Goal: Find specific page/section: Find specific page/section

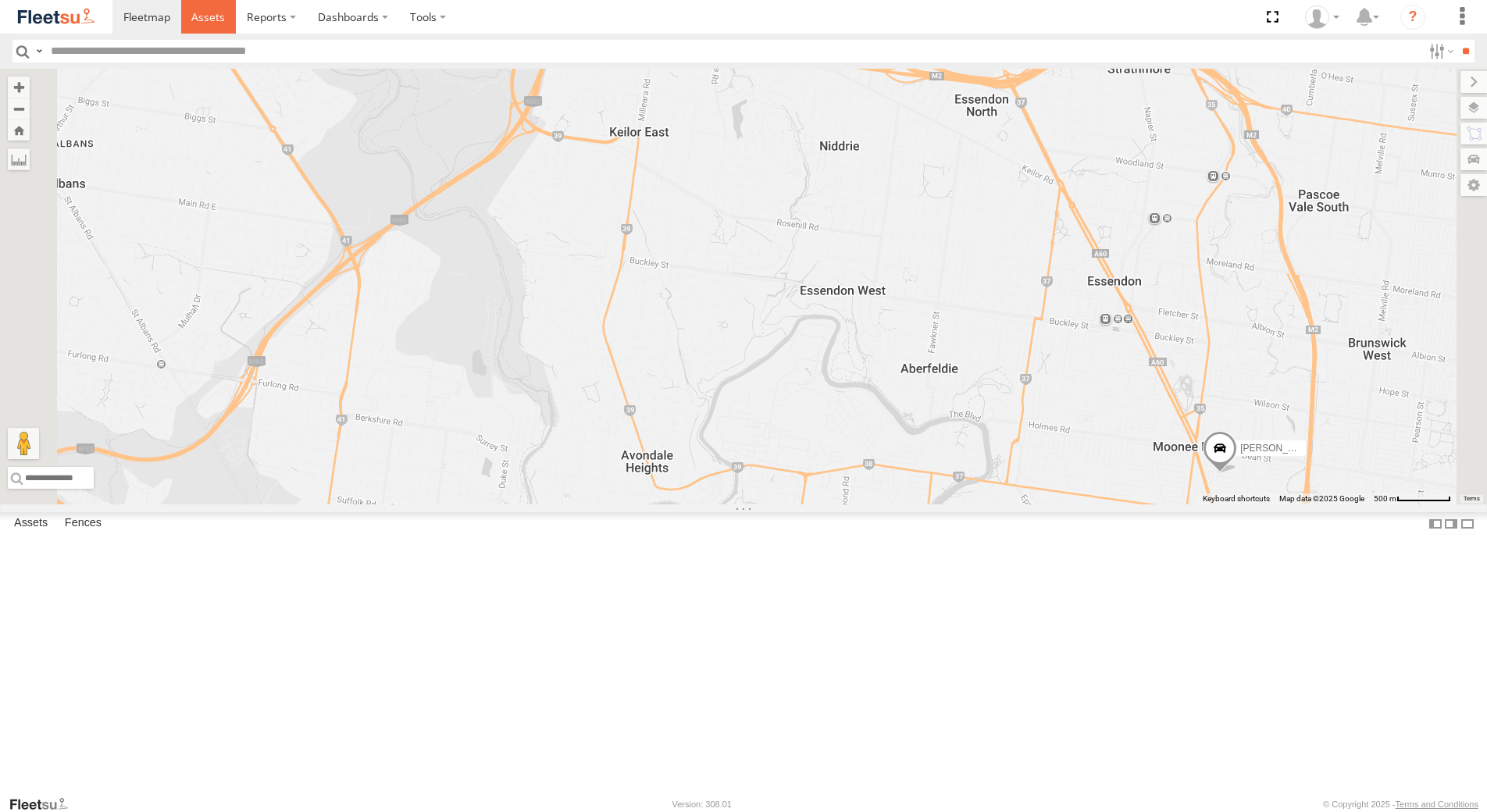
click at [210, 21] on span at bounding box center [208, 17] width 34 height 15
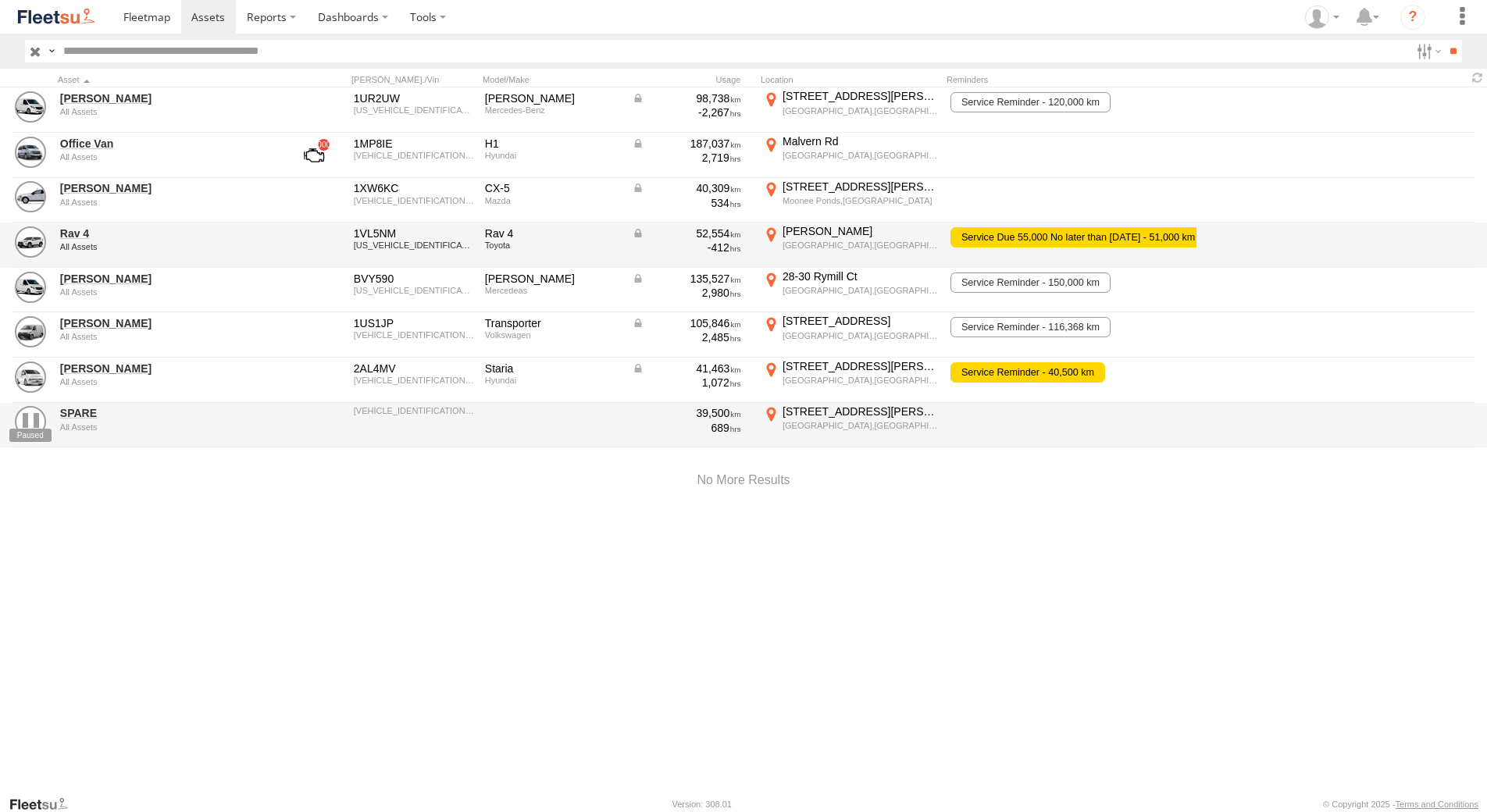
click at [418, 234] on div "1VL5NM" at bounding box center [413, 233] width 120 height 14
drag, startPoint x: 408, startPoint y: 238, endPoint x: 348, endPoint y: 230, distance: 60.5
click at [353, 230] on div "1VL5NM" at bounding box center [413, 233] width 120 height 14
drag, startPoint x: 409, startPoint y: 238, endPoint x: 398, endPoint y: 237, distance: 11.0
click at [398, 237] on div "1VL5NM" at bounding box center [413, 233] width 120 height 14
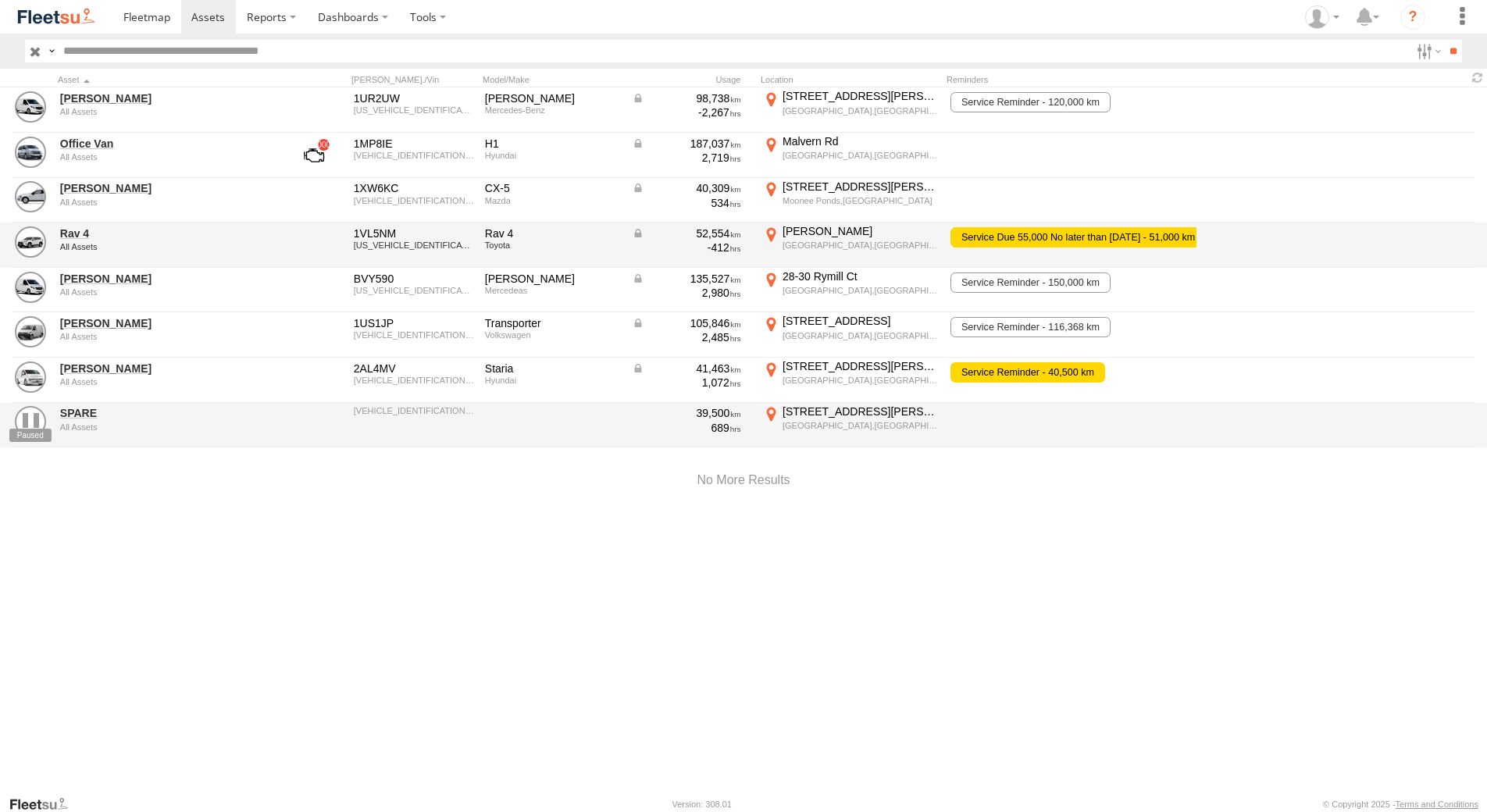
click at [405, 233] on div "1VL5NM" at bounding box center [413, 233] width 120 height 14
drag, startPoint x: 410, startPoint y: 234, endPoint x: 360, endPoint y: 227, distance: 50.5
click at [360, 227] on div "1VL5NM" at bounding box center [413, 233] width 120 height 14
click at [417, 241] on div "[US_VEHICLE_IDENTIFICATION_NUMBER]" at bounding box center [413, 245] width 120 height 10
drag, startPoint x: 406, startPoint y: 232, endPoint x: 348, endPoint y: 233, distance: 58.0
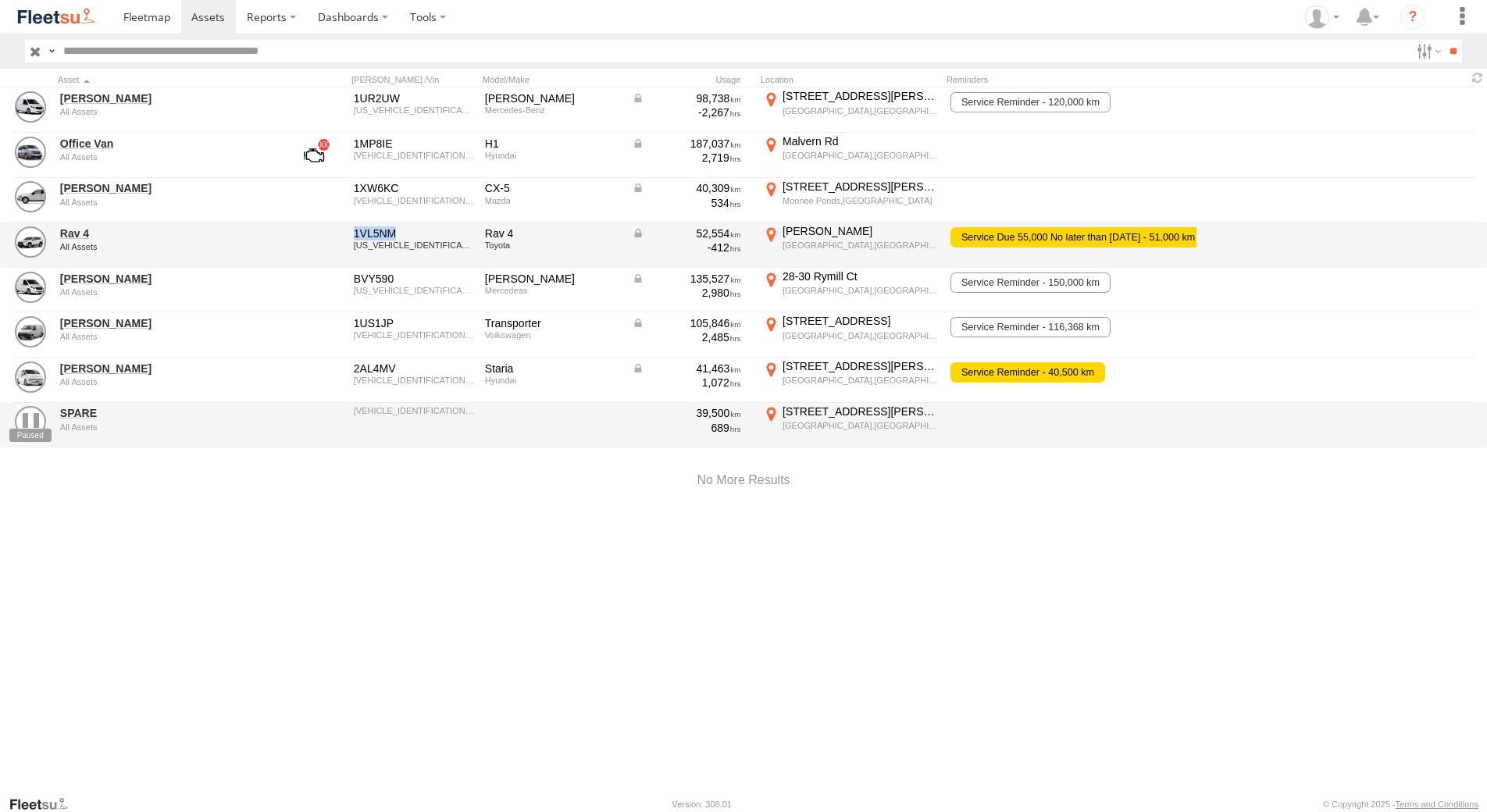
click at [353, 233] on div "1VL5NM" at bounding box center [413, 233] width 120 height 14
click at [450, 249] on div "JTMW43FV60D120543" at bounding box center [413, 245] width 120 height 10
drag, startPoint x: 449, startPoint y: 248, endPoint x: 346, endPoint y: 234, distance: 103.9
click at [353, 240] on div "JTMW43FV60D120543" at bounding box center [413, 245] width 120 height 10
click at [443, 243] on div "JTMW43FV60D120543" at bounding box center [413, 245] width 120 height 10
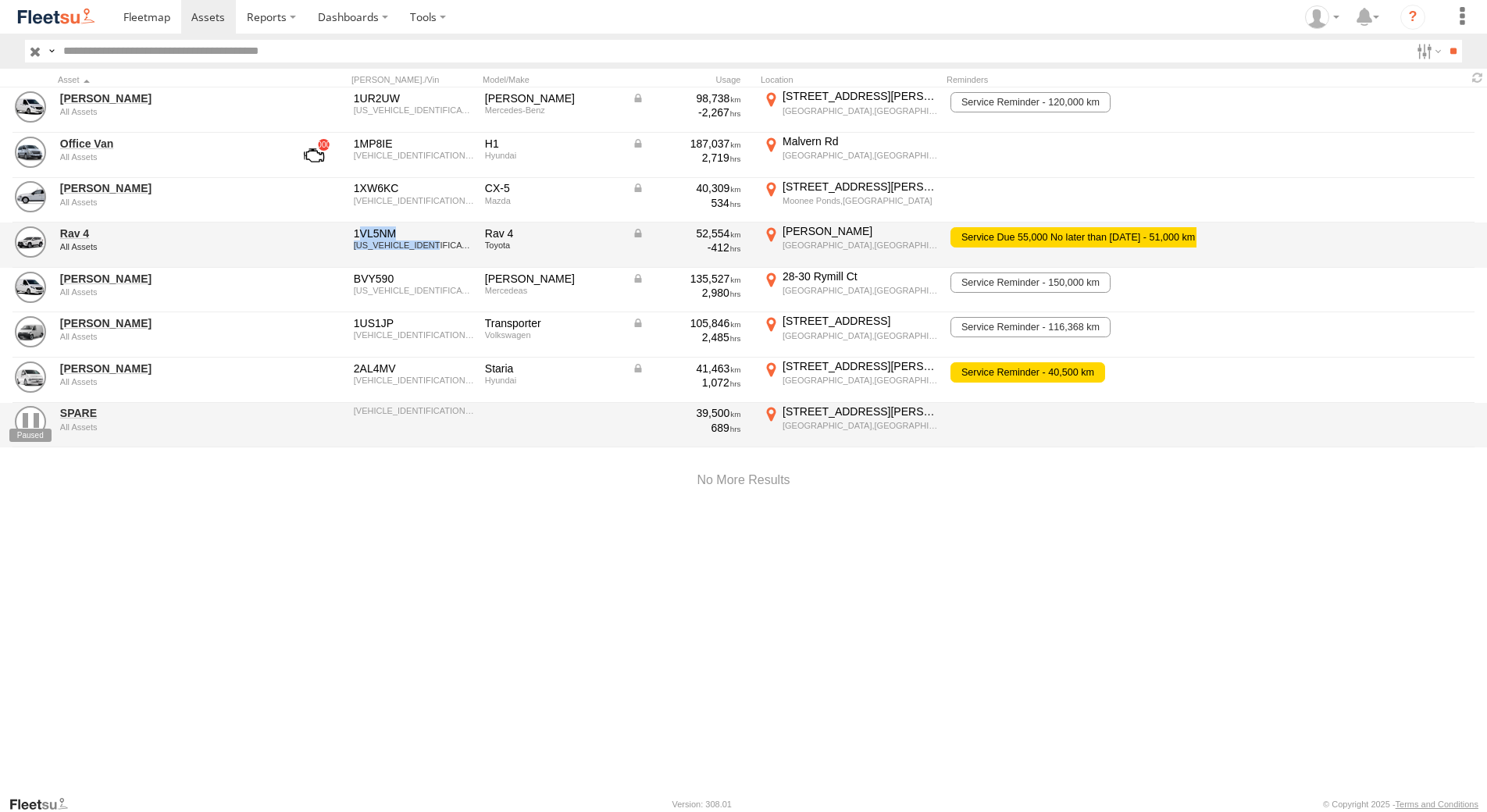
drag, startPoint x: 443, startPoint y: 245, endPoint x: 357, endPoint y: 231, distance: 87.1
click at [357, 240] on div "JTMW43FV60D120543" at bounding box center [413, 245] width 120 height 10
drag, startPoint x: 451, startPoint y: 245, endPoint x: 372, endPoint y: 241, distance: 79.1
click at [372, 241] on div "JTMW43FV60D120543" at bounding box center [413, 245] width 120 height 10
drag, startPoint x: 357, startPoint y: 231, endPoint x: 429, endPoint y: 251, distance: 74.7
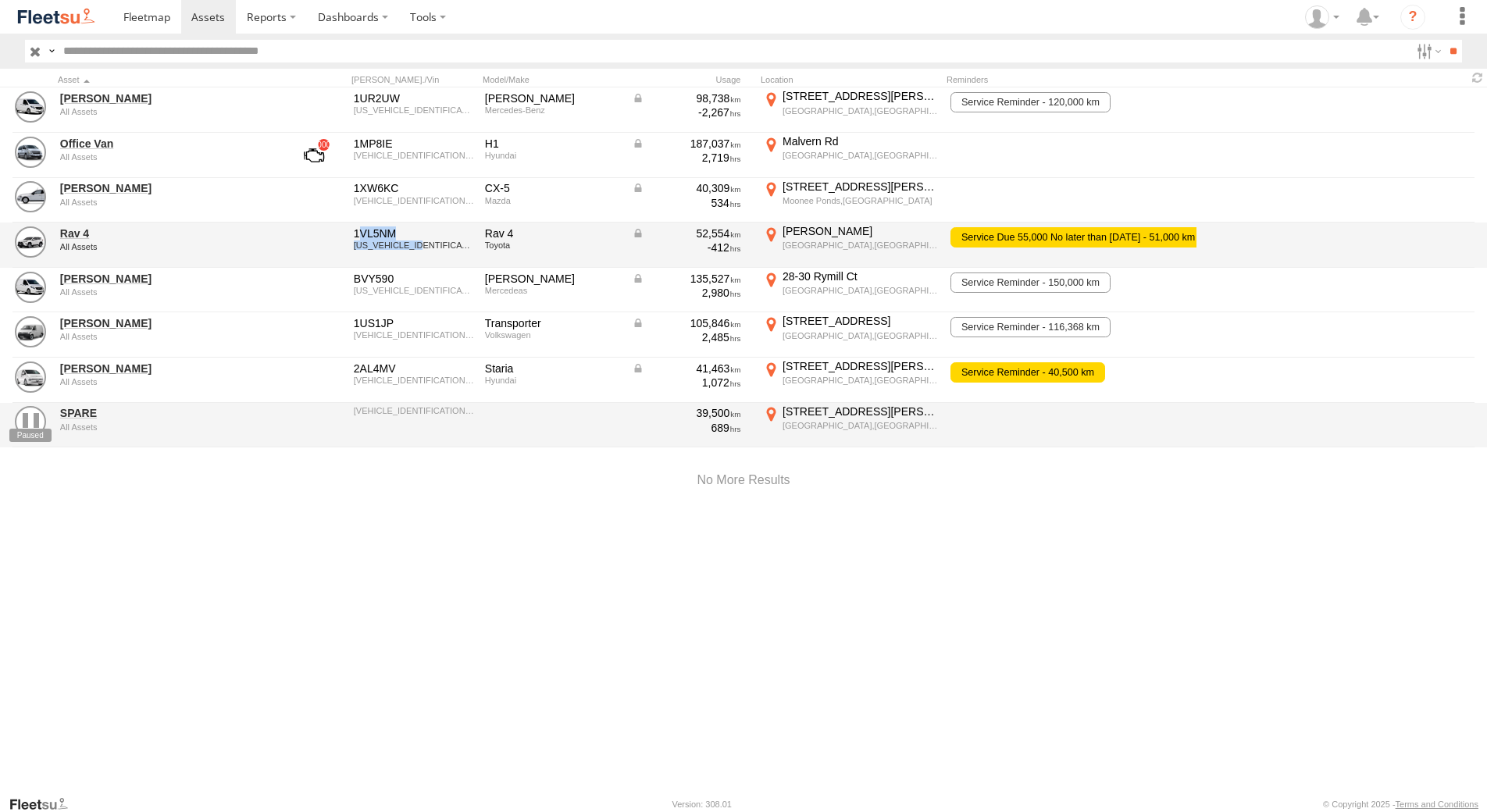
click at [429, 240] on div "1VL5NM" at bounding box center [413, 233] width 120 height 14
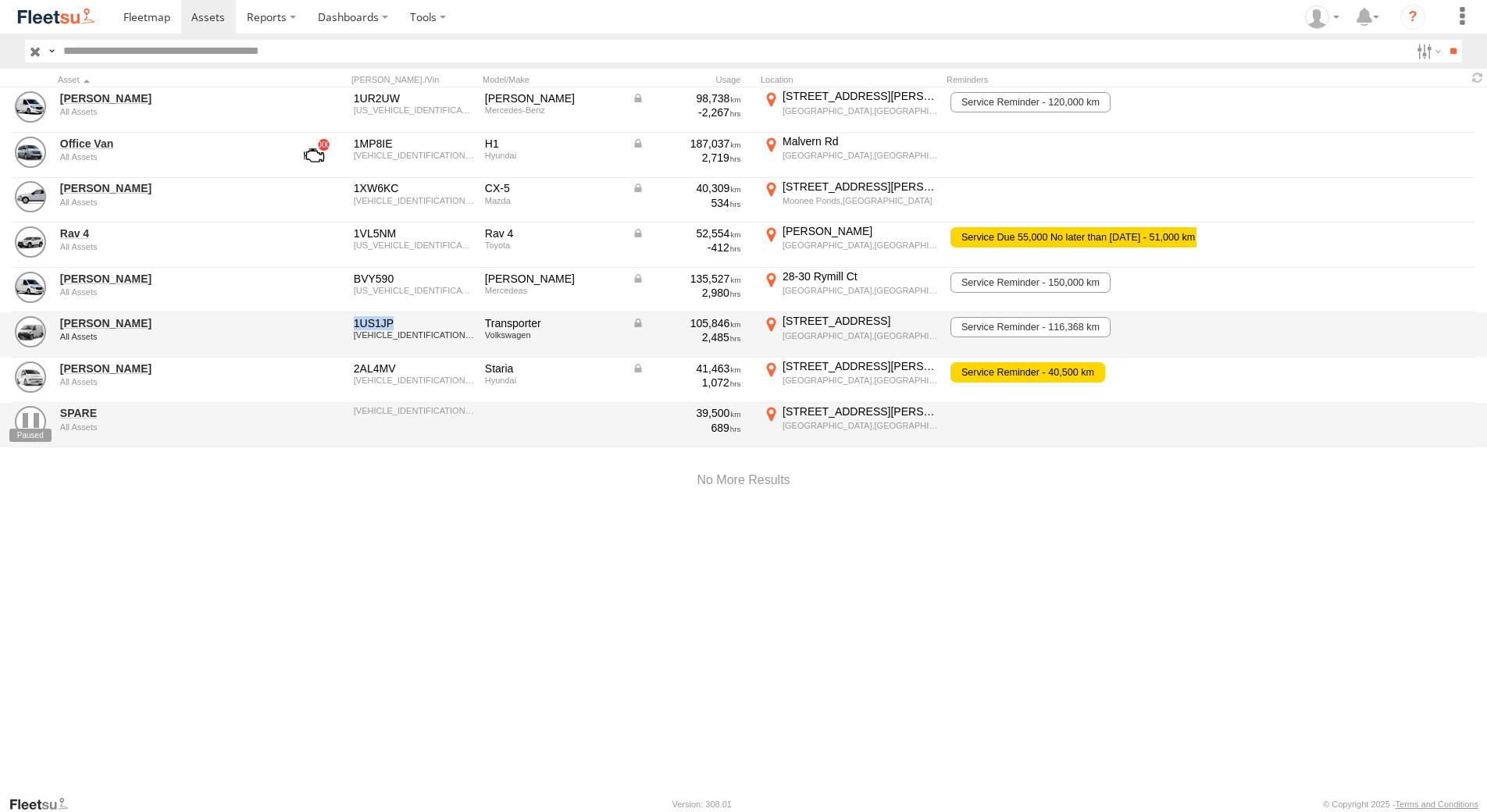
drag, startPoint x: 404, startPoint y: 321, endPoint x: 391, endPoint y: 318, distance: 13.3
click at [355, 321] on div "1US1JP" at bounding box center [413, 323] width 120 height 14
click at [424, 321] on div "1US1JP" at bounding box center [413, 323] width 120 height 14
drag, startPoint x: 417, startPoint y: 323, endPoint x: 355, endPoint y: 328, distance: 62.2
click at [355, 328] on div "1US1JP" at bounding box center [413, 323] width 120 height 14
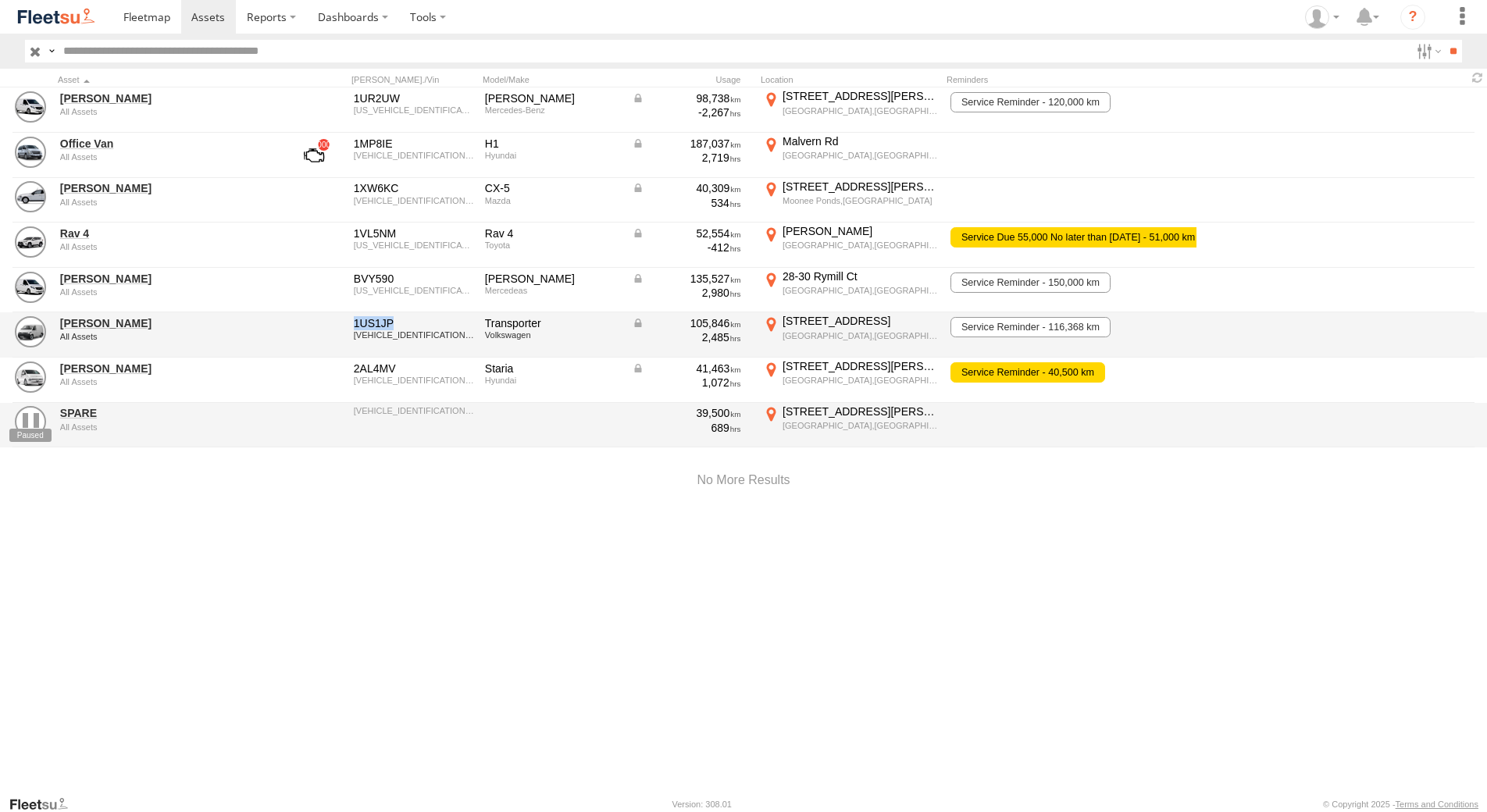
click at [394, 321] on div "1US1JP" at bounding box center [413, 323] width 120 height 14
drag, startPoint x: 394, startPoint y: 321, endPoint x: 351, endPoint y: 329, distance: 43.7
click at [353, 329] on div "1US1JP" at bounding box center [413, 323] width 120 height 14
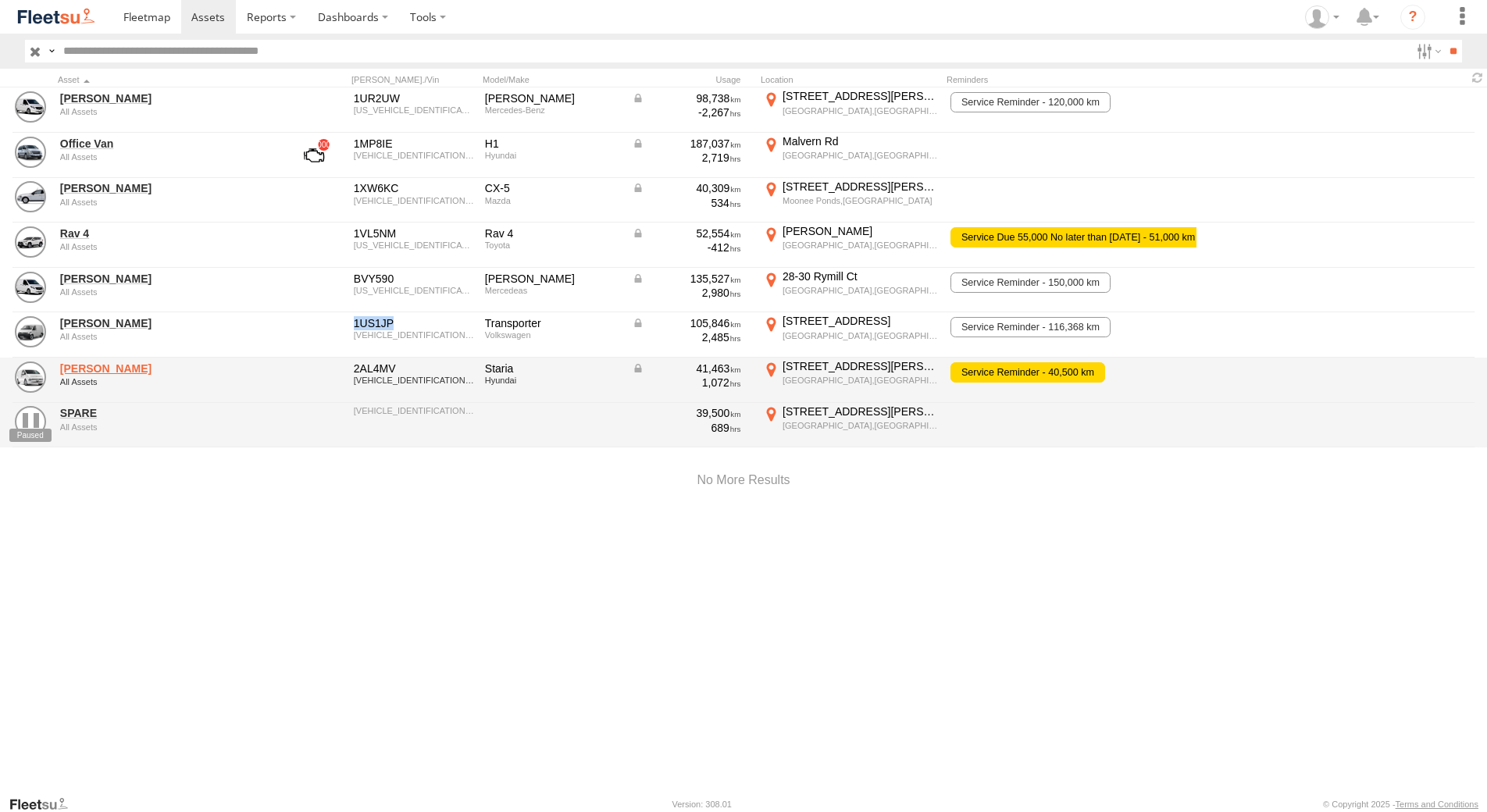
click at [112, 371] on link "[PERSON_NAME]" at bounding box center [167, 369] width 214 height 14
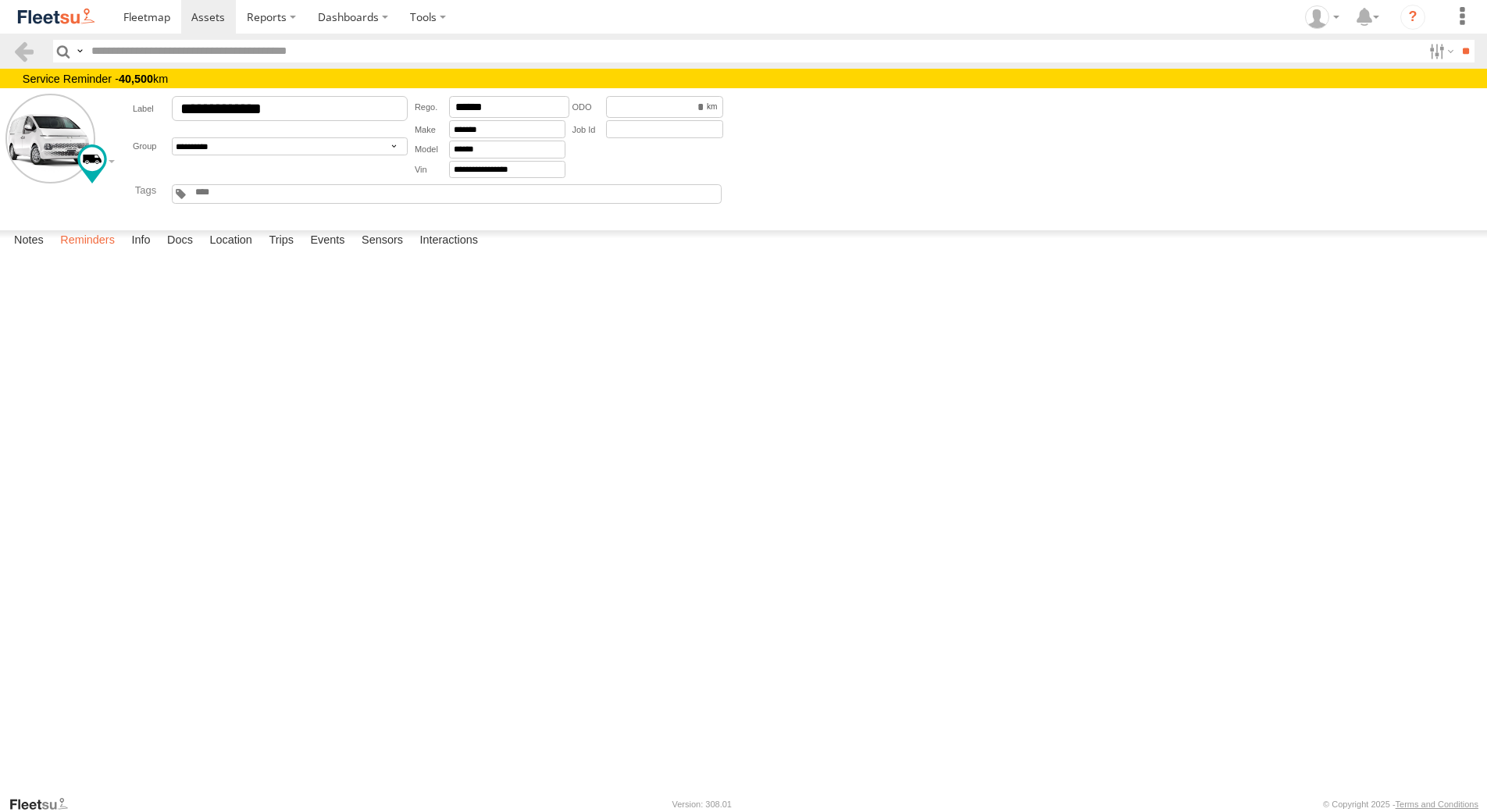
click at [104, 252] on label "Reminders" at bounding box center [87, 241] width 70 height 22
click at [151, 18] on span at bounding box center [147, 17] width 47 height 15
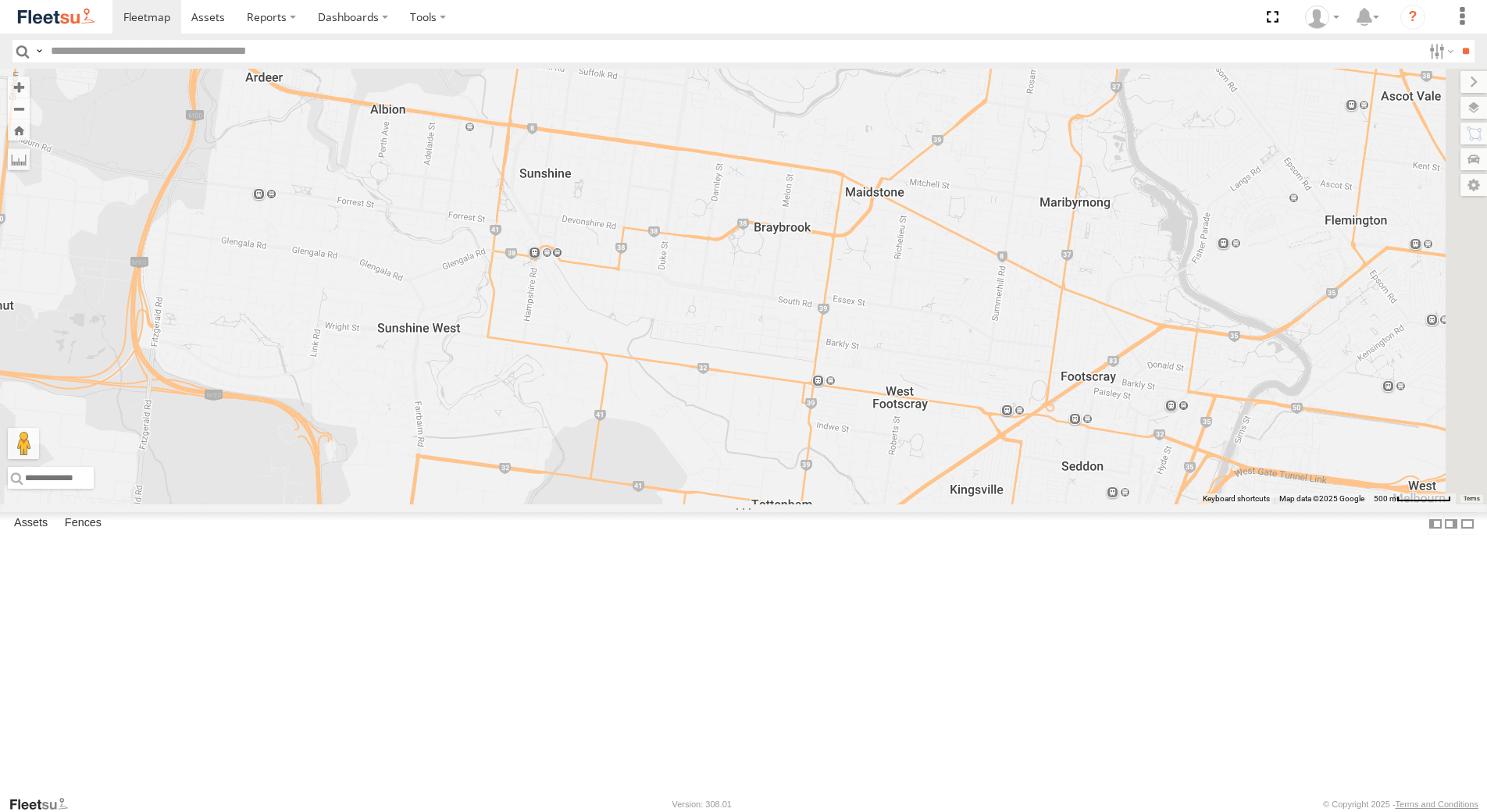
drag, startPoint x: 897, startPoint y: 463, endPoint x: 588, endPoint y: 426, distance: 311.2
click at [629, 435] on div "Office Van Peter Edwardes Rob Serpell" at bounding box center [744, 286] width 1487 height 435
